Goal: Find specific page/section: Find specific page/section

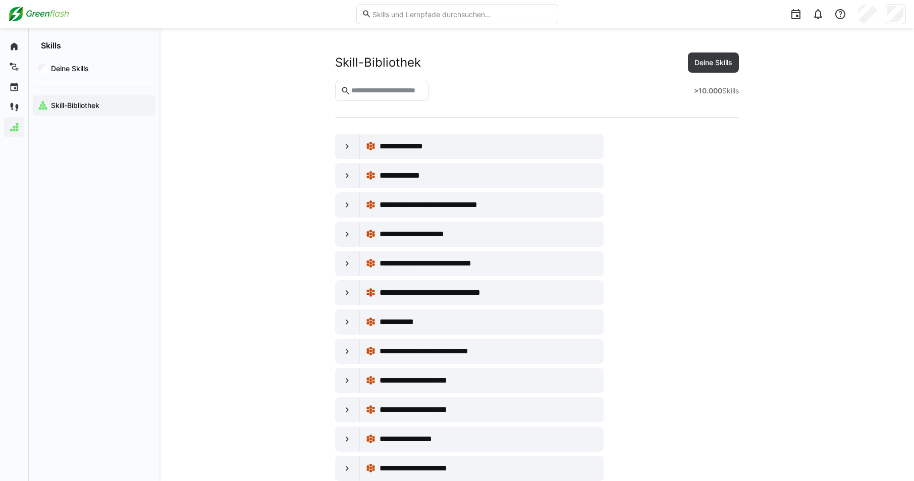
scroll to position [674, 0]
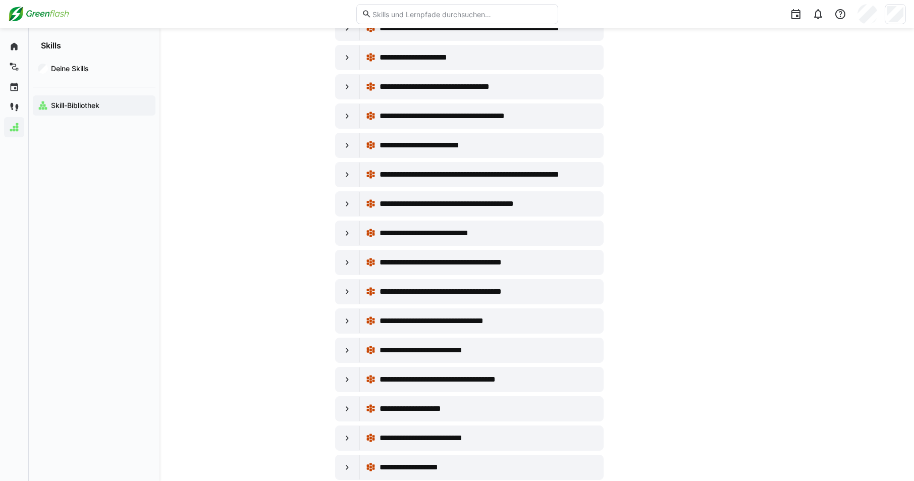
click at [39, 20] on img at bounding box center [38, 14] width 61 height 16
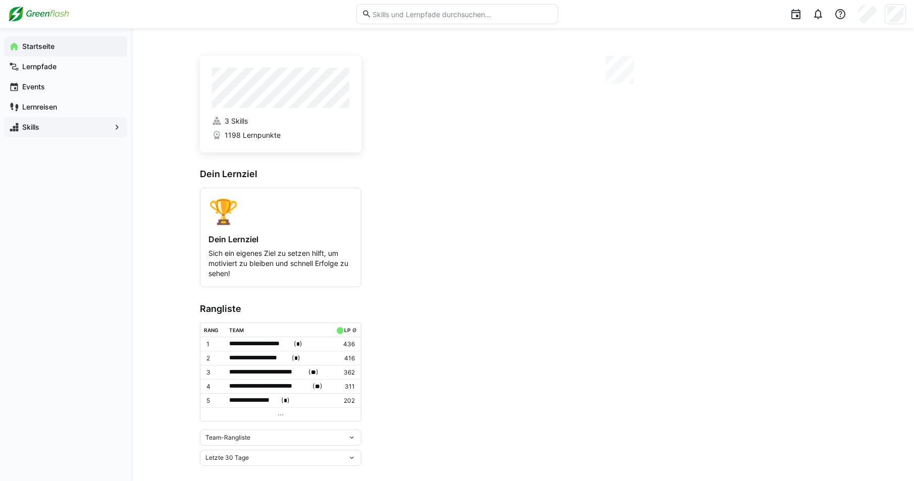
click at [0, 0] on app-navigation-label "Skills" at bounding box center [0, 0] width 0 height 0
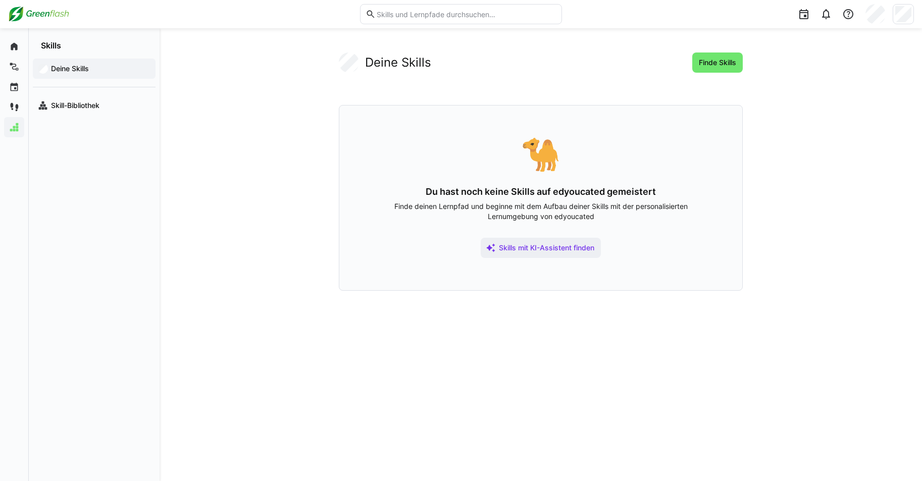
click at [261, 191] on app-your-skills-component "Deine Skills Finde Skills 🐪 Du hast noch keine Skills auf edyoucated gemeistert…" at bounding box center [541, 171] width 646 height 238
click at [4, 16] on header at bounding box center [461, 14] width 922 height 28
click at [17, 16] on img at bounding box center [38, 14] width 61 height 16
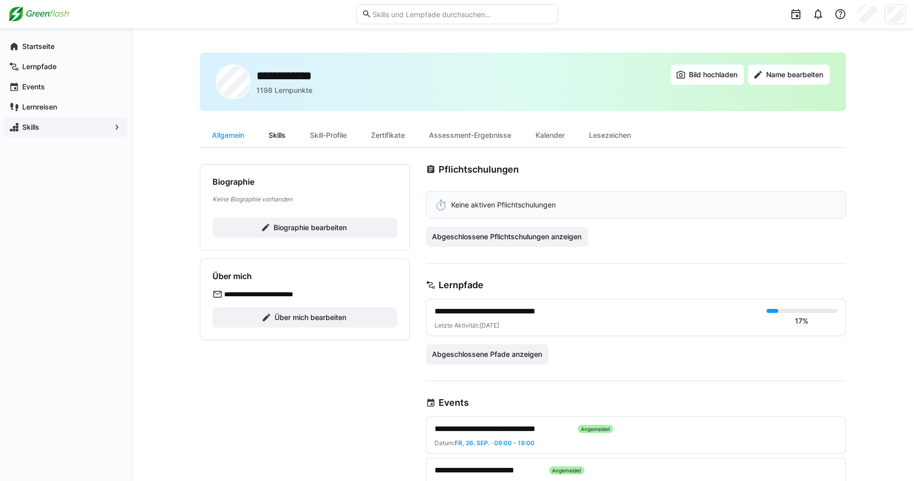
click at [284, 130] on div "Skills" at bounding box center [276, 135] width 41 height 24
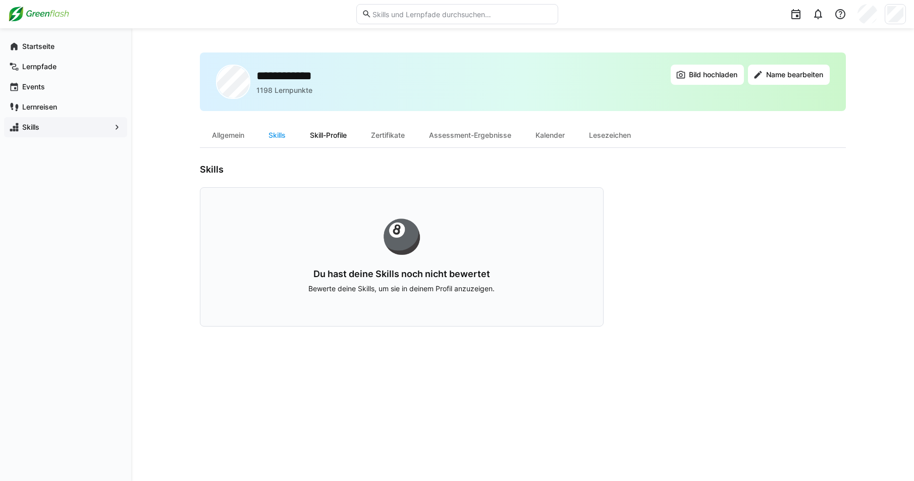
click at [331, 136] on div "Skill-Profile" at bounding box center [328, 135] width 61 height 24
